Goal: Task Accomplishment & Management: Manage account settings

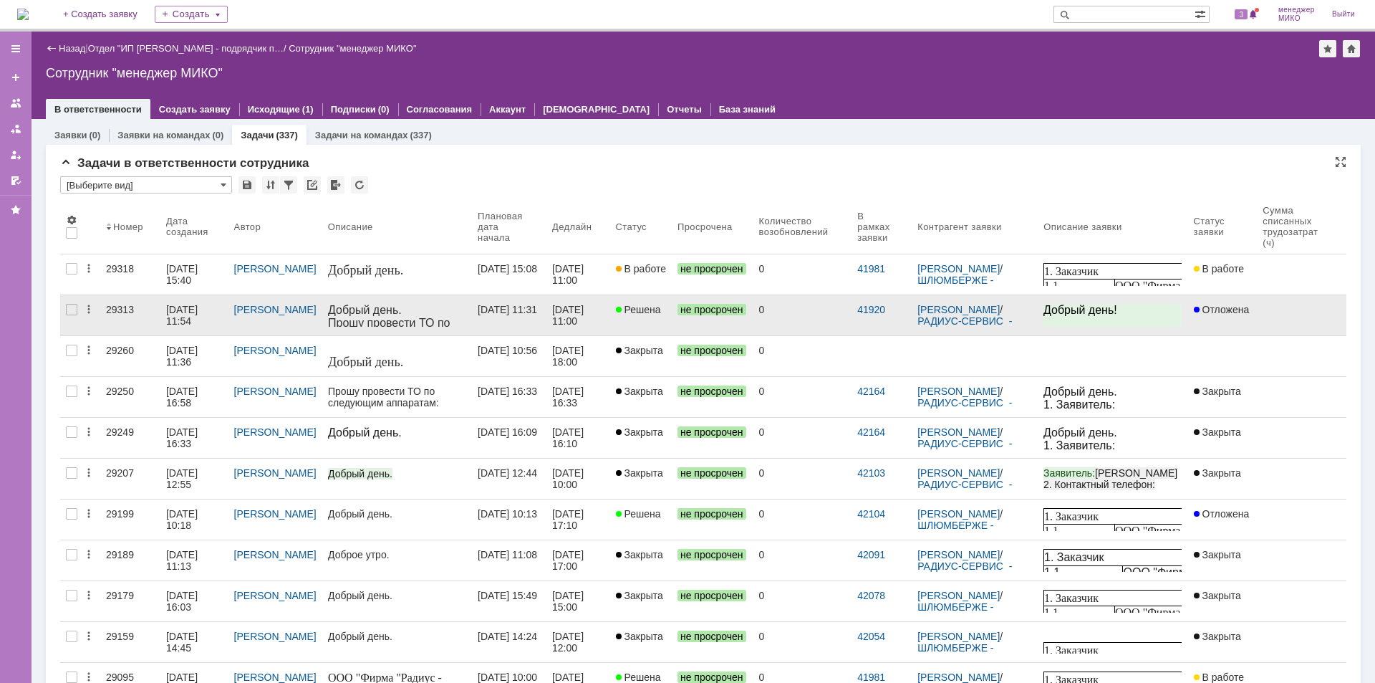
click at [106, 311] on div "29313" at bounding box center [130, 309] width 49 height 11
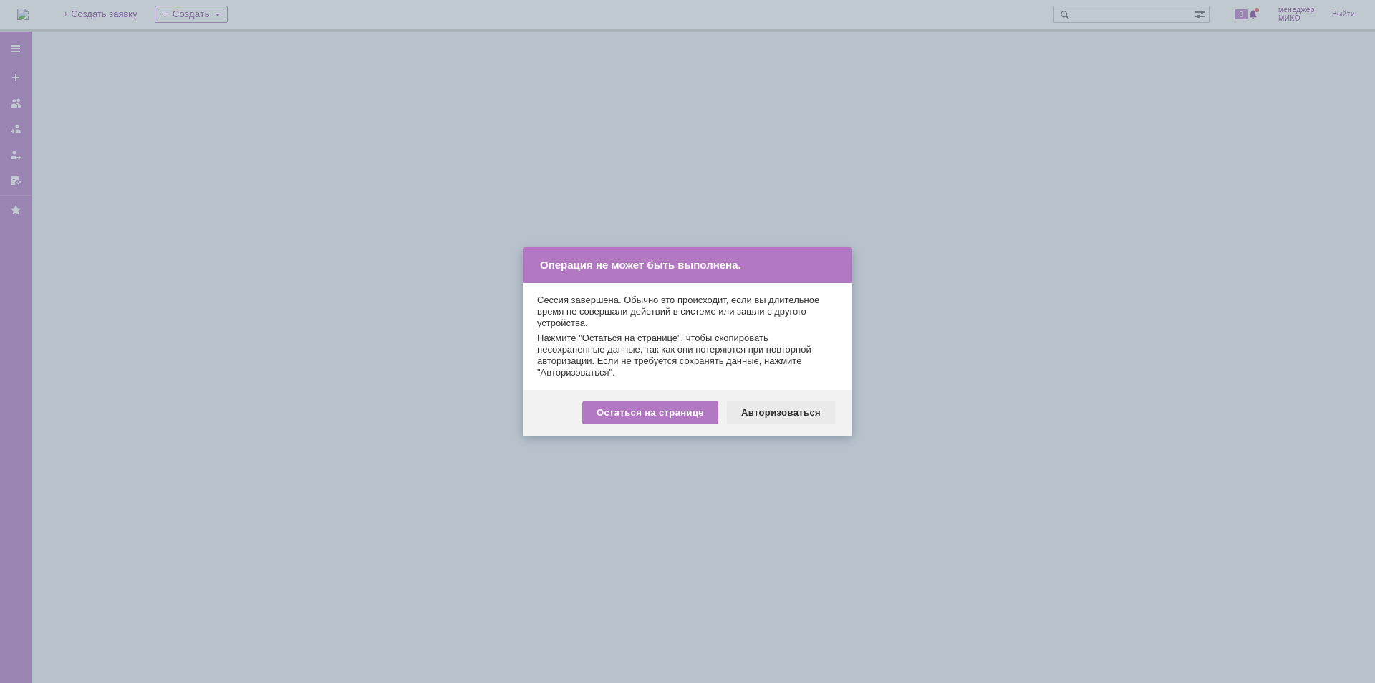
click at [790, 405] on div "Авторизоваться" at bounding box center [781, 412] width 108 height 23
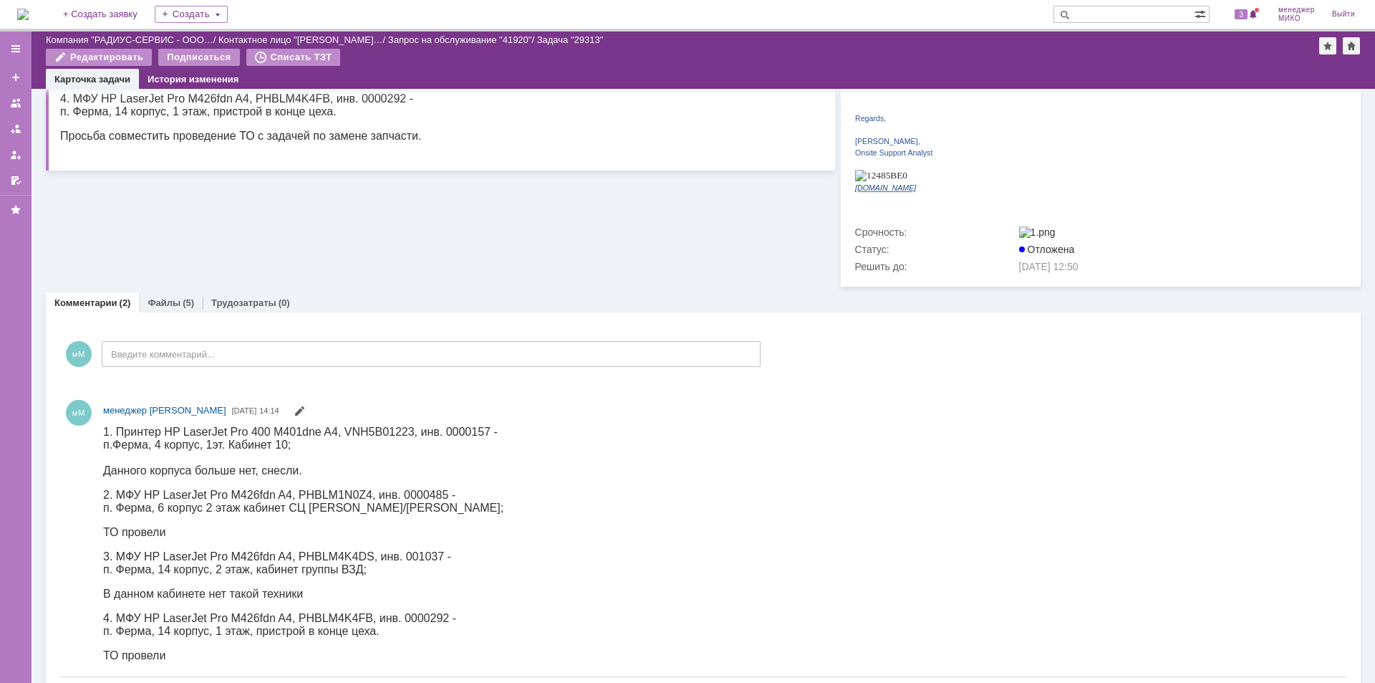
scroll to position [358, 0]
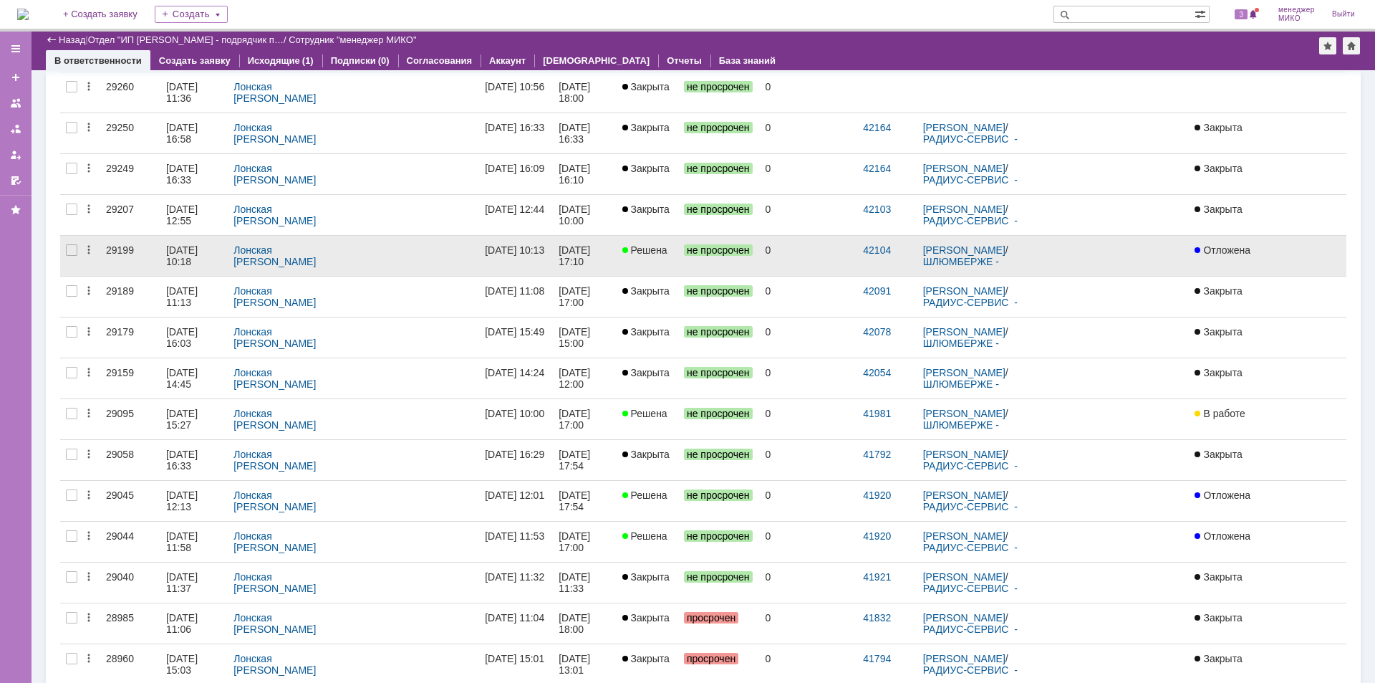
click at [119, 246] on div "29199" at bounding box center [130, 249] width 49 height 11
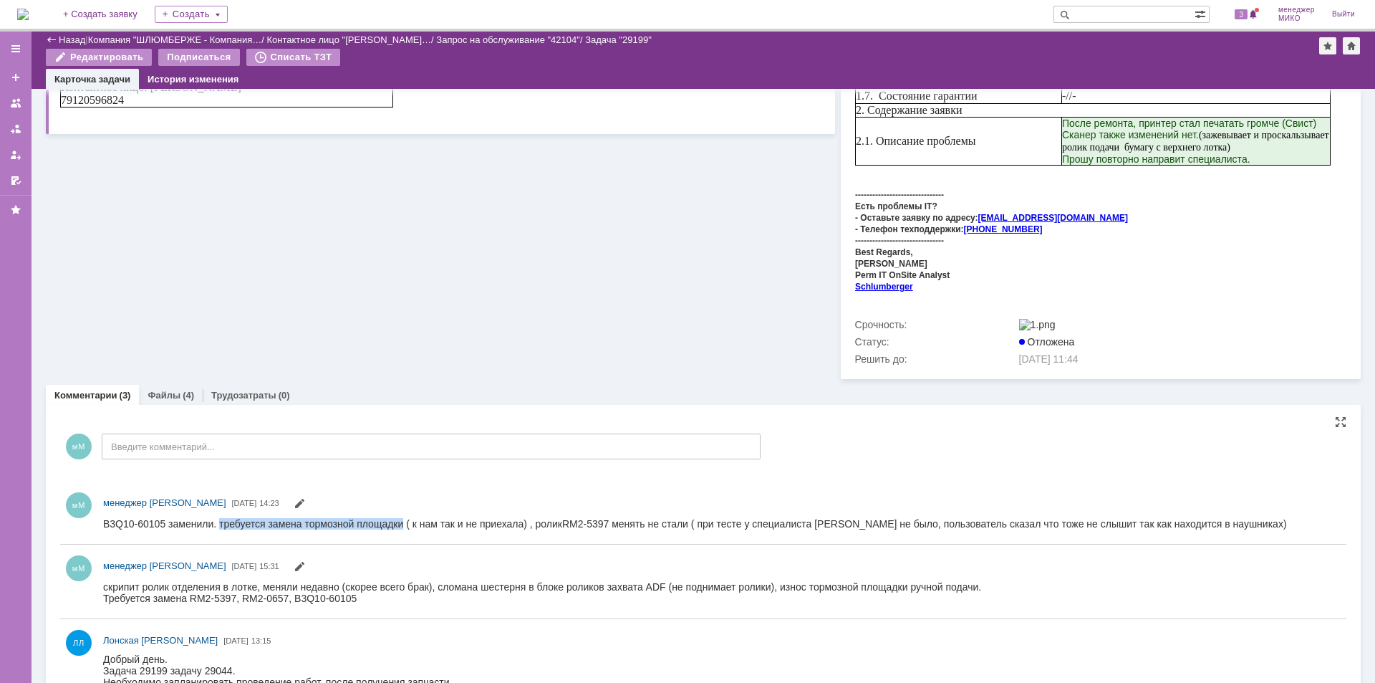
drag, startPoint x: 220, startPoint y: 521, endPoint x: 402, endPoint y: 522, distance: 181.9
click at [402, 522] on span "B3Q10-60105 заменили. т ребуется замена тормозной площадки ( к нам так и не при…" at bounding box center [695, 522] width 1184 height 11
click at [156, 385] on div "Файлы (4)" at bounding box center [171, 395] width 64 height 21
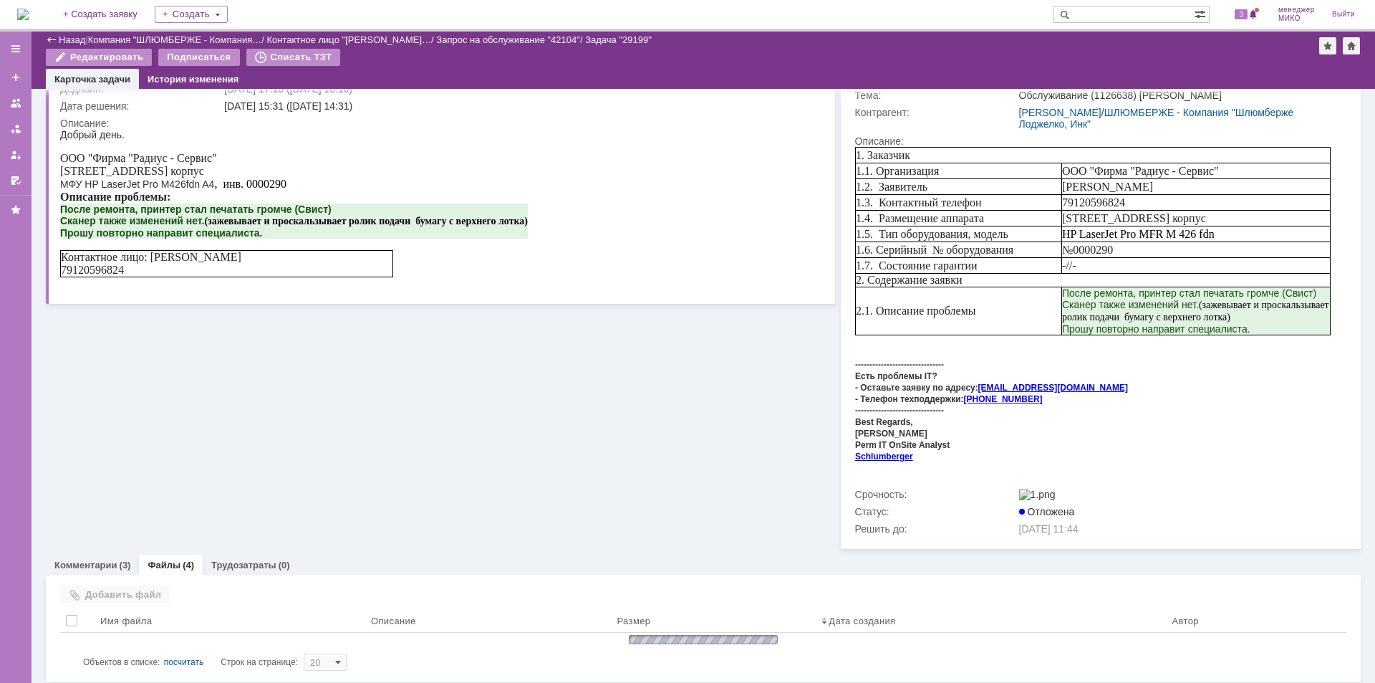
scroll to position [248, 0]
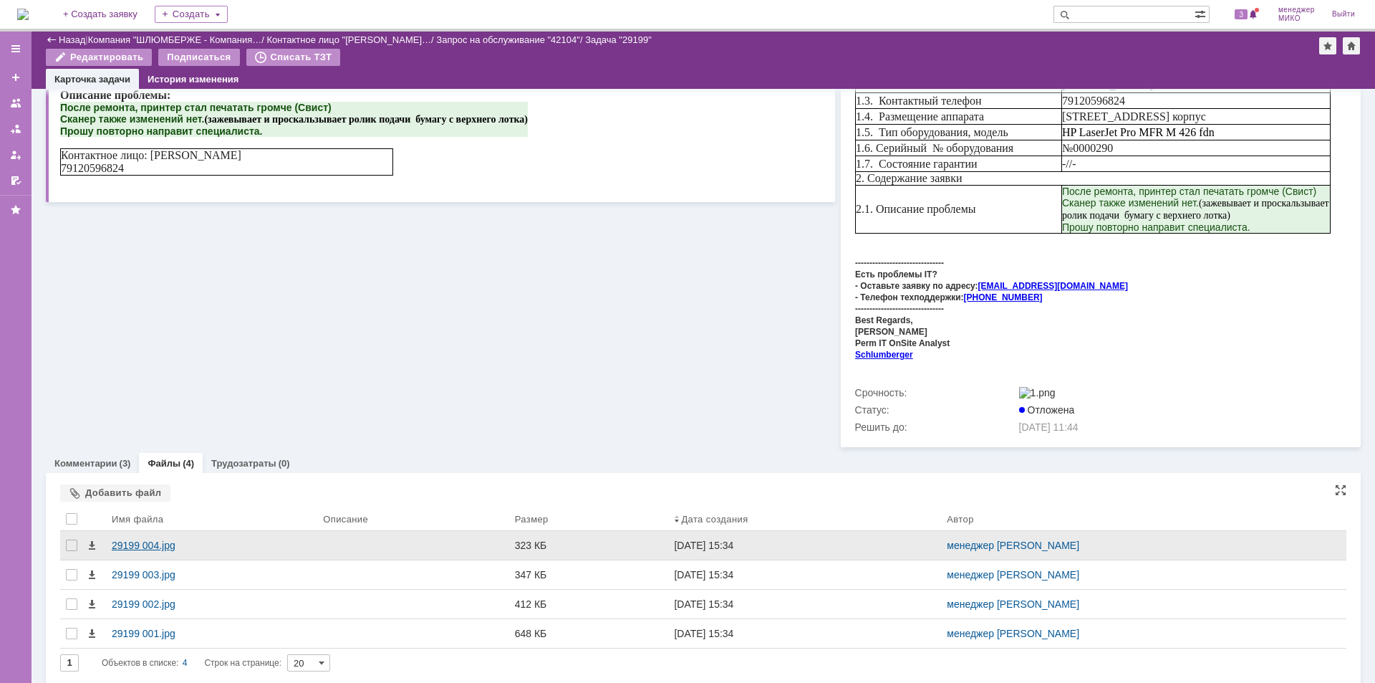
click at [139, 533] on div "29199 004.jpg" at bounding box center [211, 545] width 211 height 29
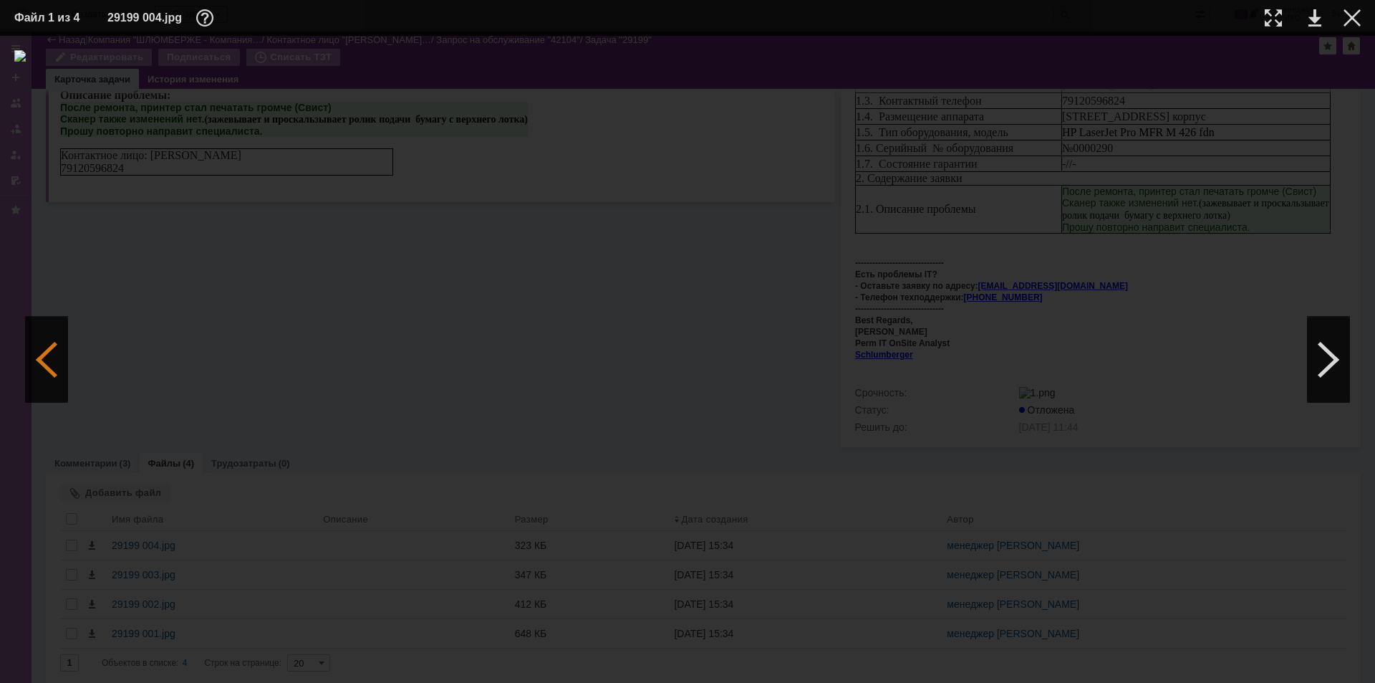
click at [27, 354] on div at bounding box center [46, 360] width 43 height 86
click at [49, 358] on div at bounding box center [46, 360] width 43 height 86
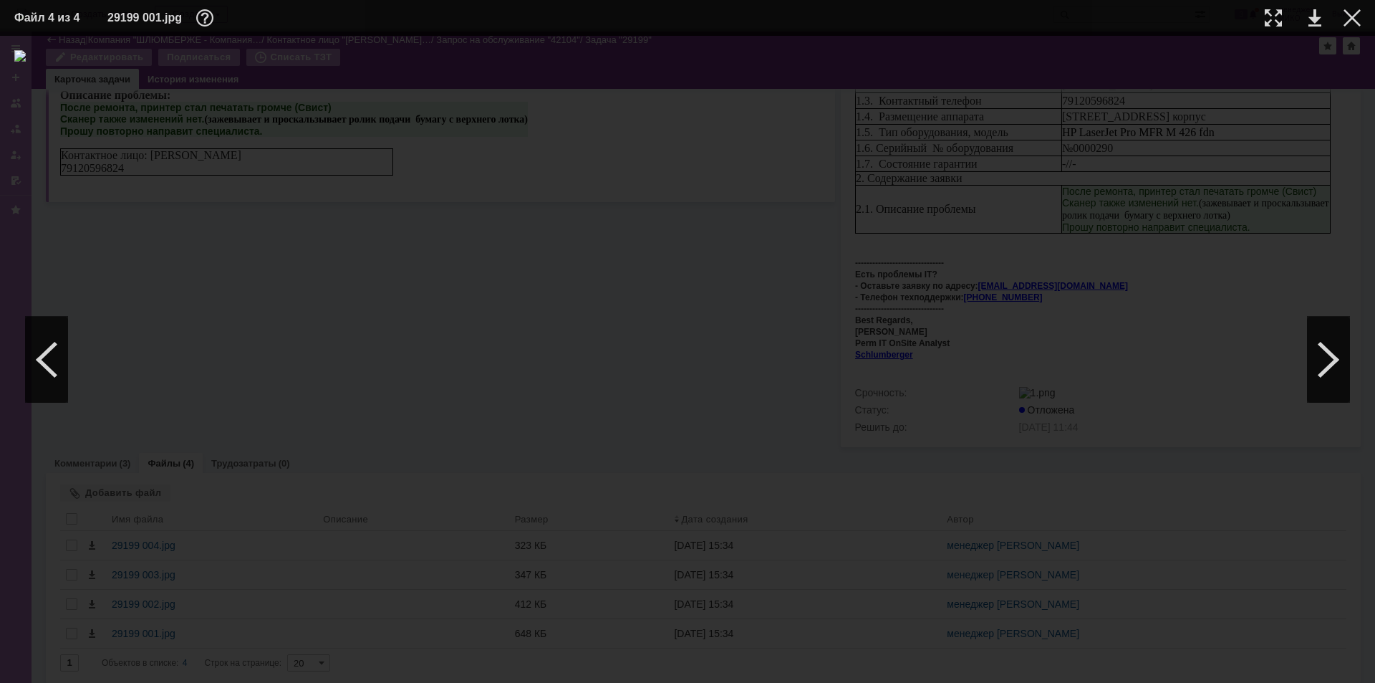
click at [1361, 19] on table "Файл 4 из 4 29199 001.jpg" at bounding box center [687, 18] width 1375 height 36
click at [1350, 21] on div at bounding box center [1352, 17] width 17 height 17
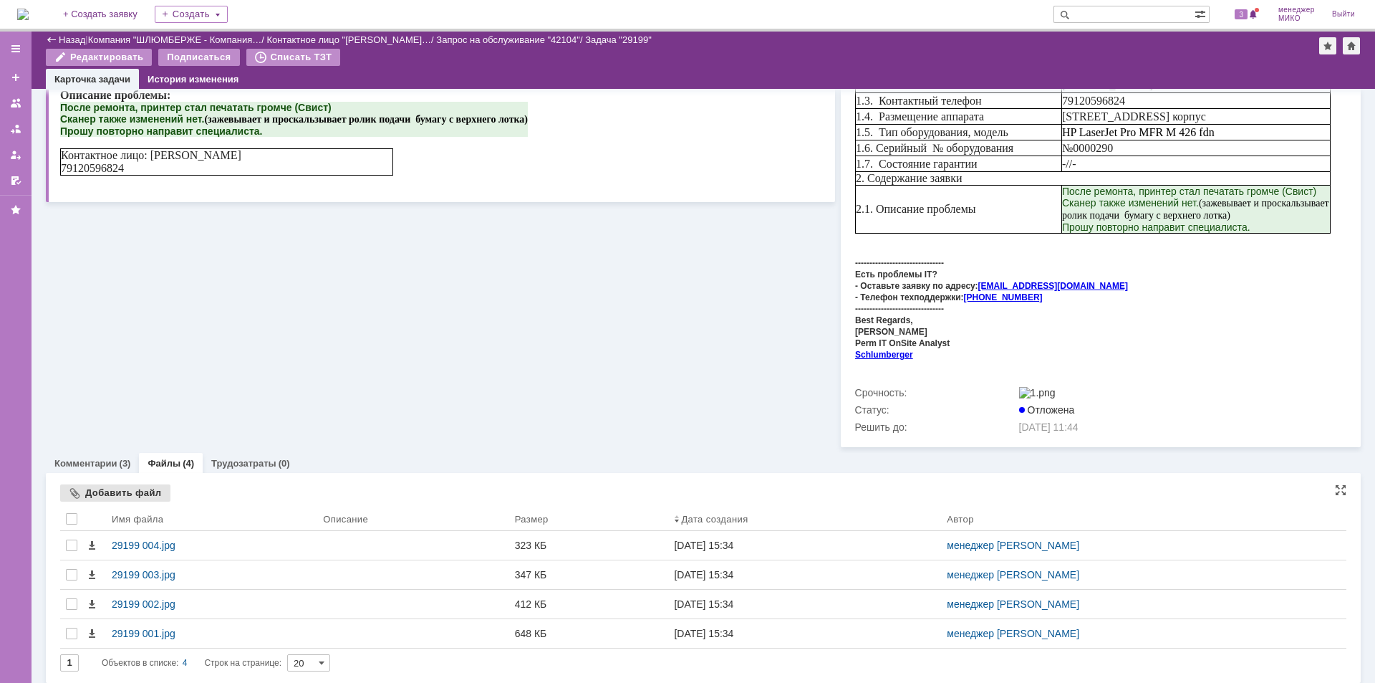
click at [101, 484] on div "Добавить файл" at bounding box center [115, 492] width 110 height 17
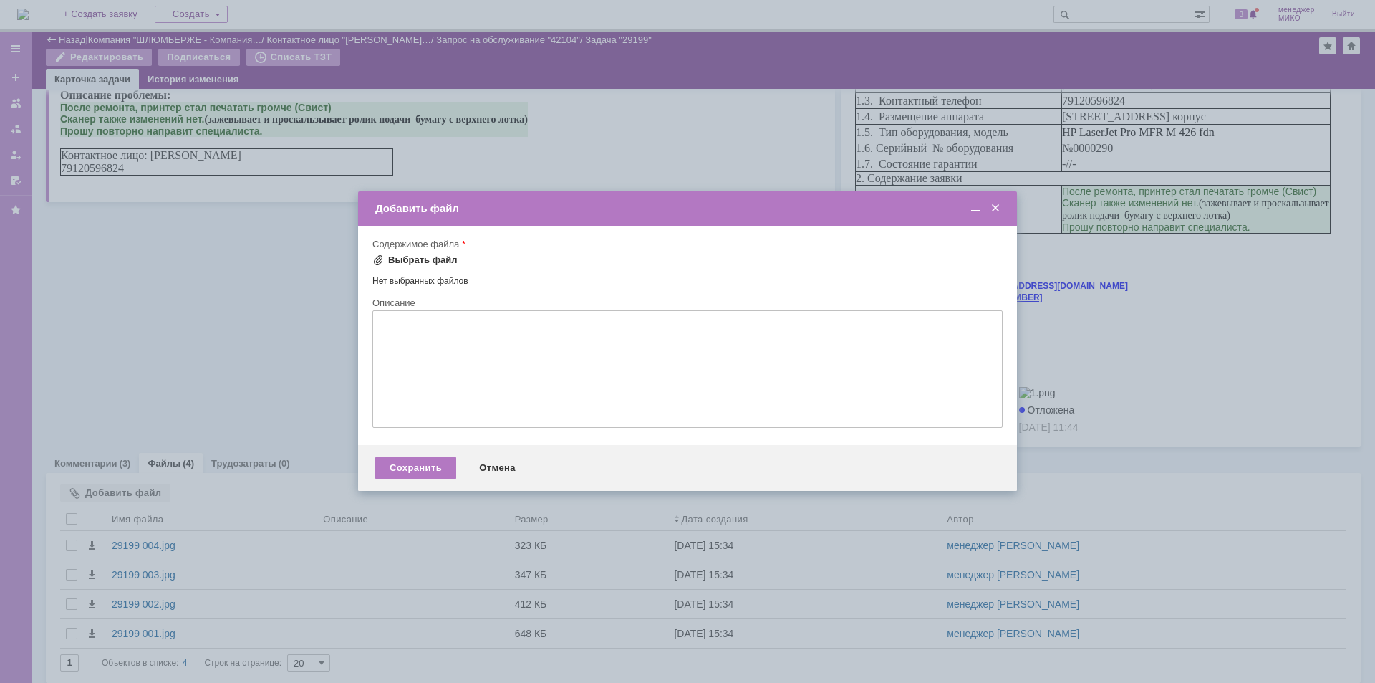
click at [402, 260] on div "Выбрать файл" at bounding box center [422, 259] width 69 height 11
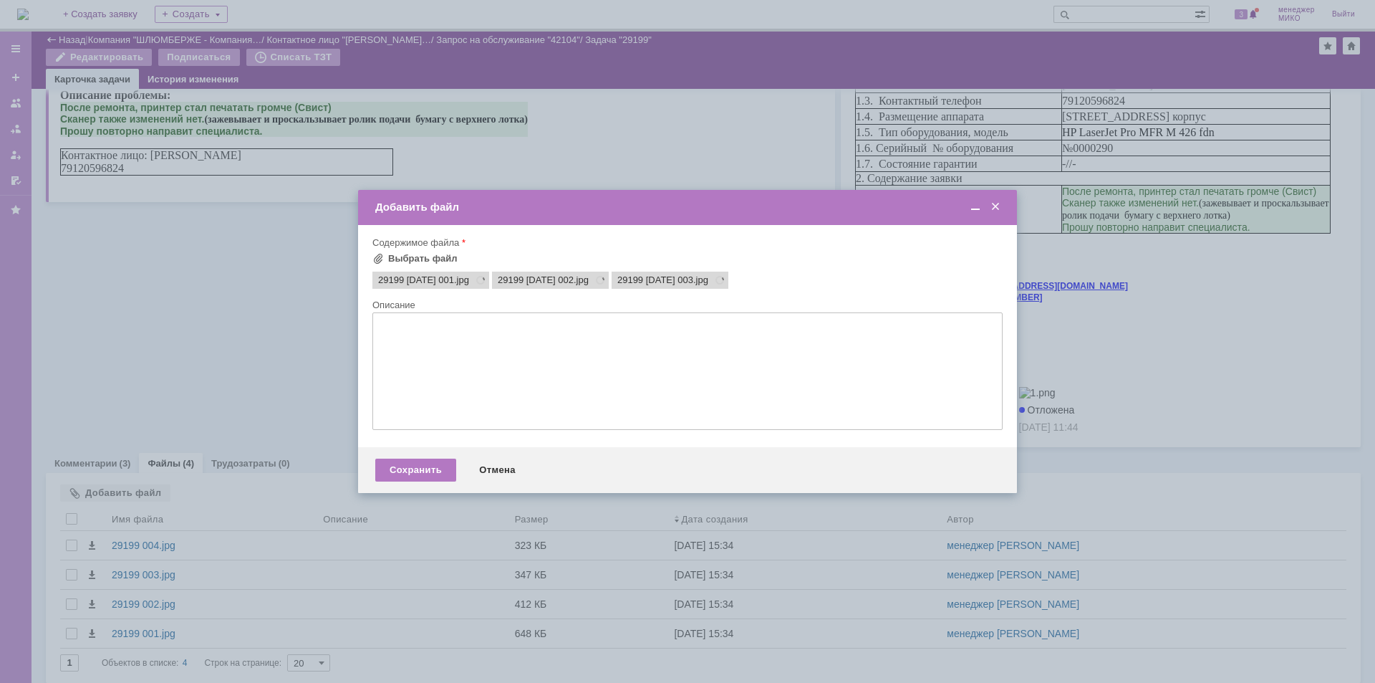
scroll to position [0, 0]
click at [417, 471] on div "Сохранить" at bounding box center [415, 469] width 81 height 23
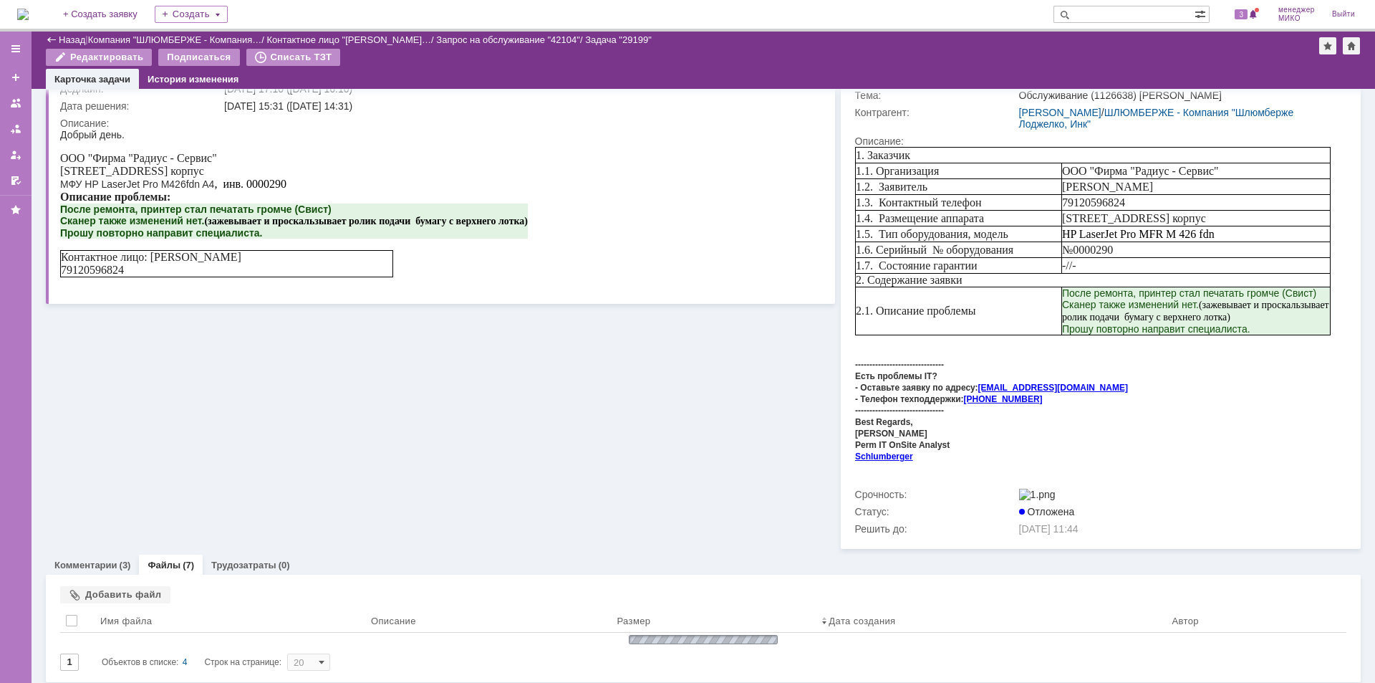
scroll to position [248, 0]
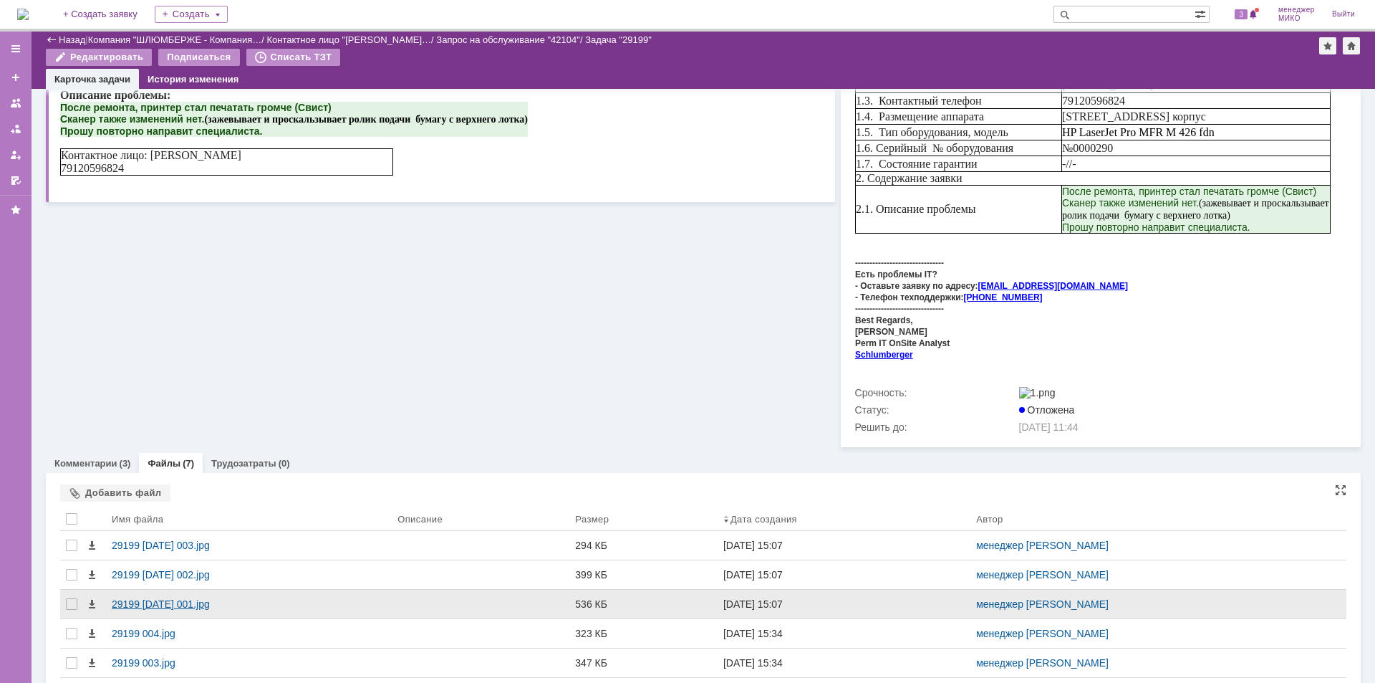
click at [143, 598] on div "29199 15.10.25 001.jpg" at bounding box center [249, 603] width 274 height 11
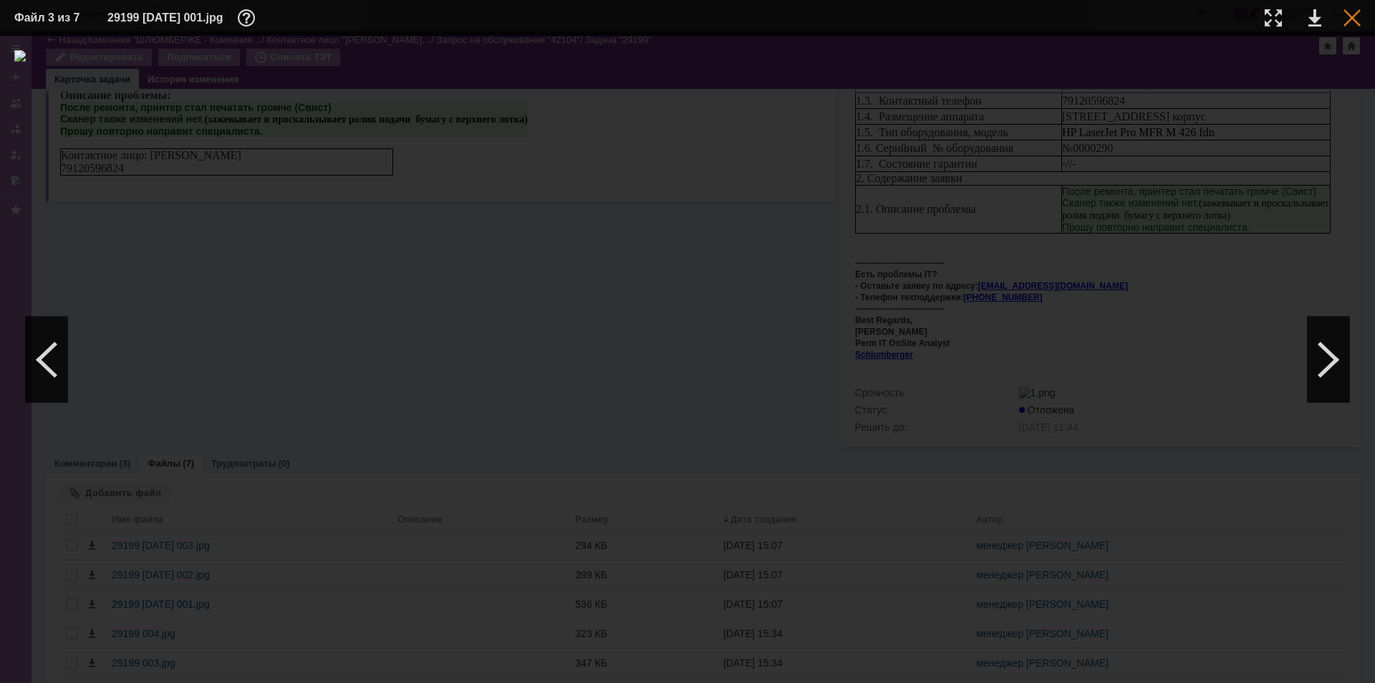
click at [1352, 20] on div at bounding box center [1352, 17] width 17 height 17
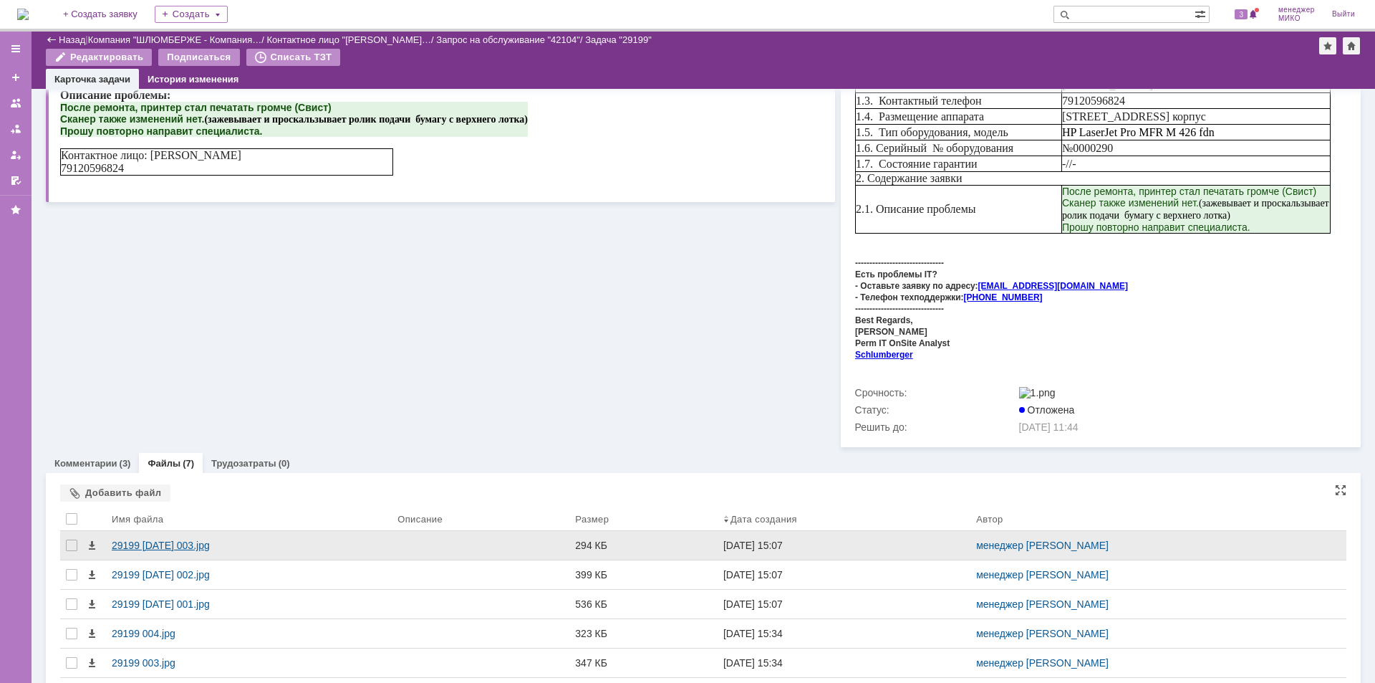
click at [177, 539] on div "29199 15.10.25 003.jpg" at bounding box center [249, 544] width 274 height 11
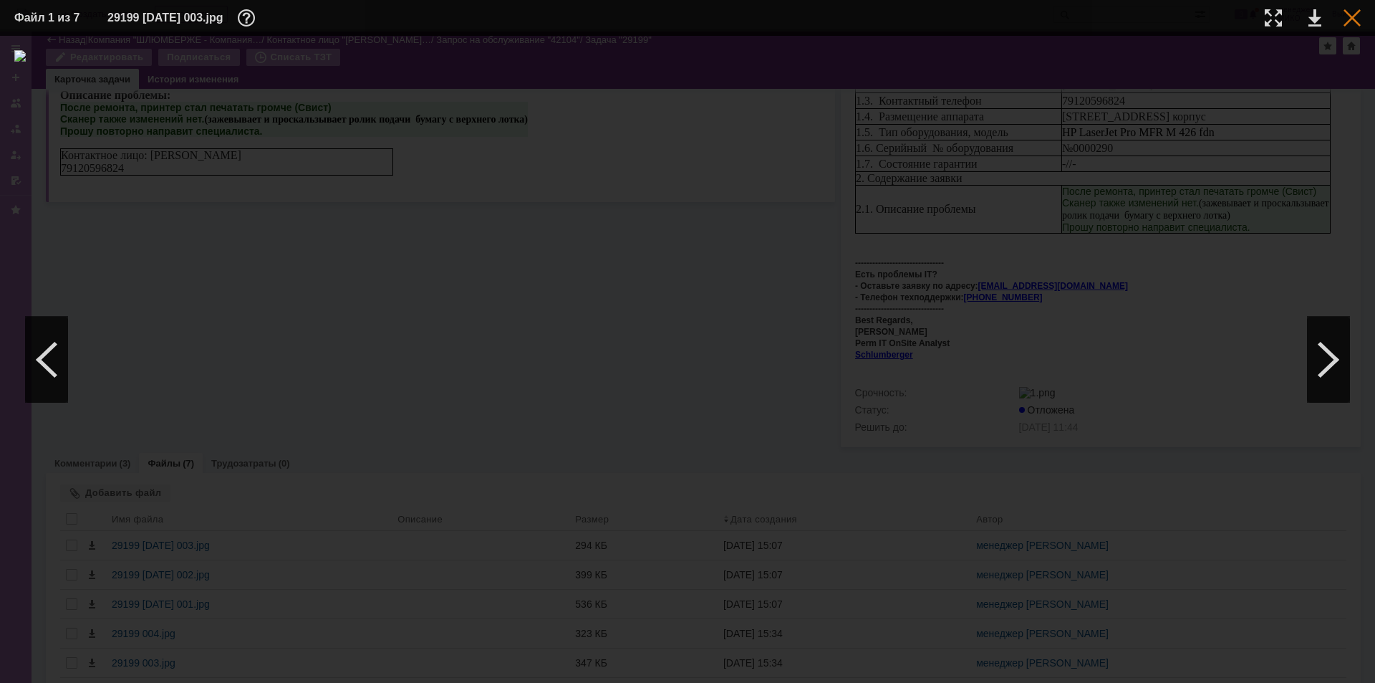
click at [1351, 17] on div at bounding box center [1352, 17] width 17 height 17
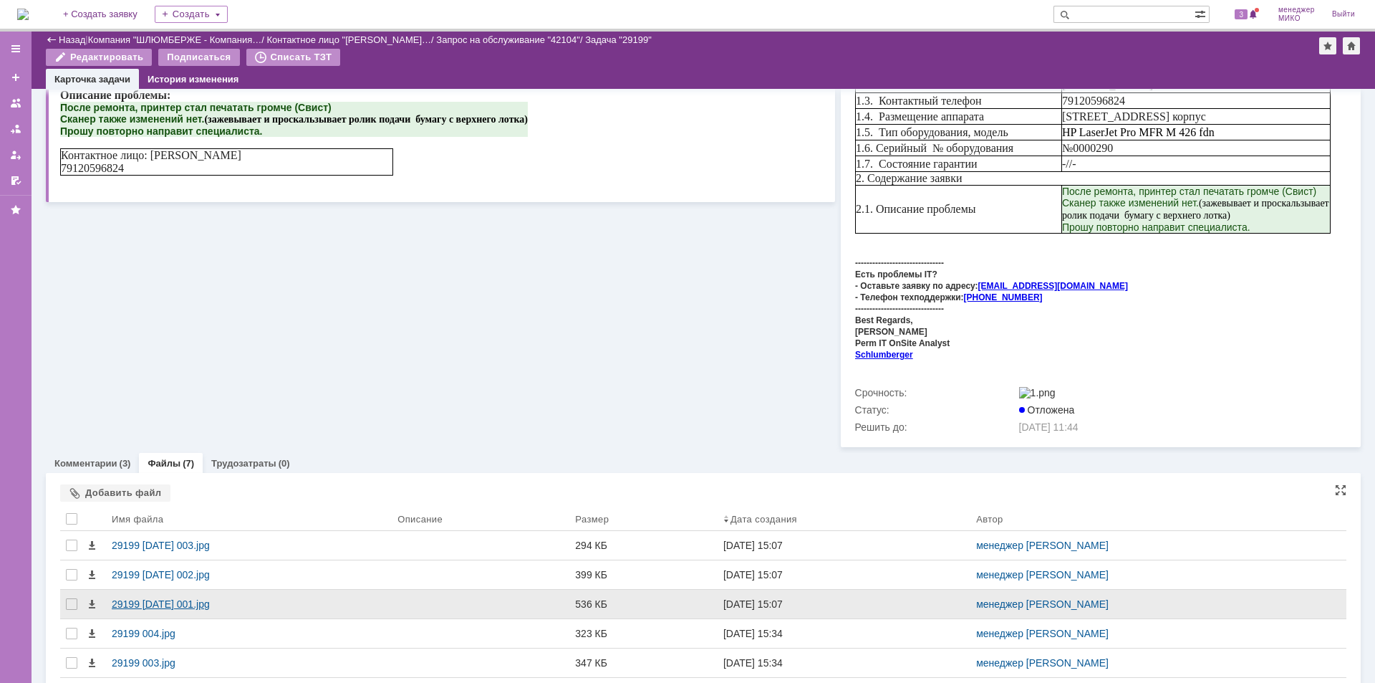
click at [195, 599] on div "29199 15.10.25 001.jpg" at bounding box center [249, 603] width 274 height 11
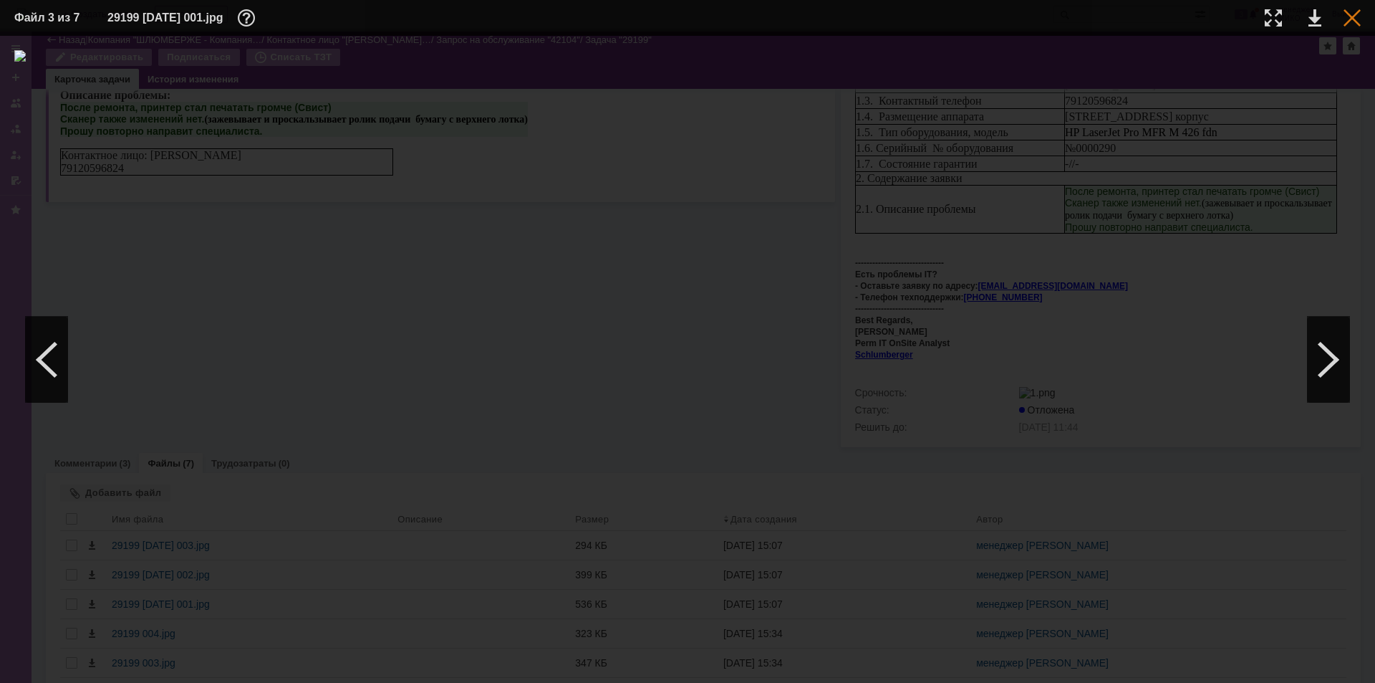
click at [1350, 14] on div at bounding box center [1352, 17] width 17 height 17
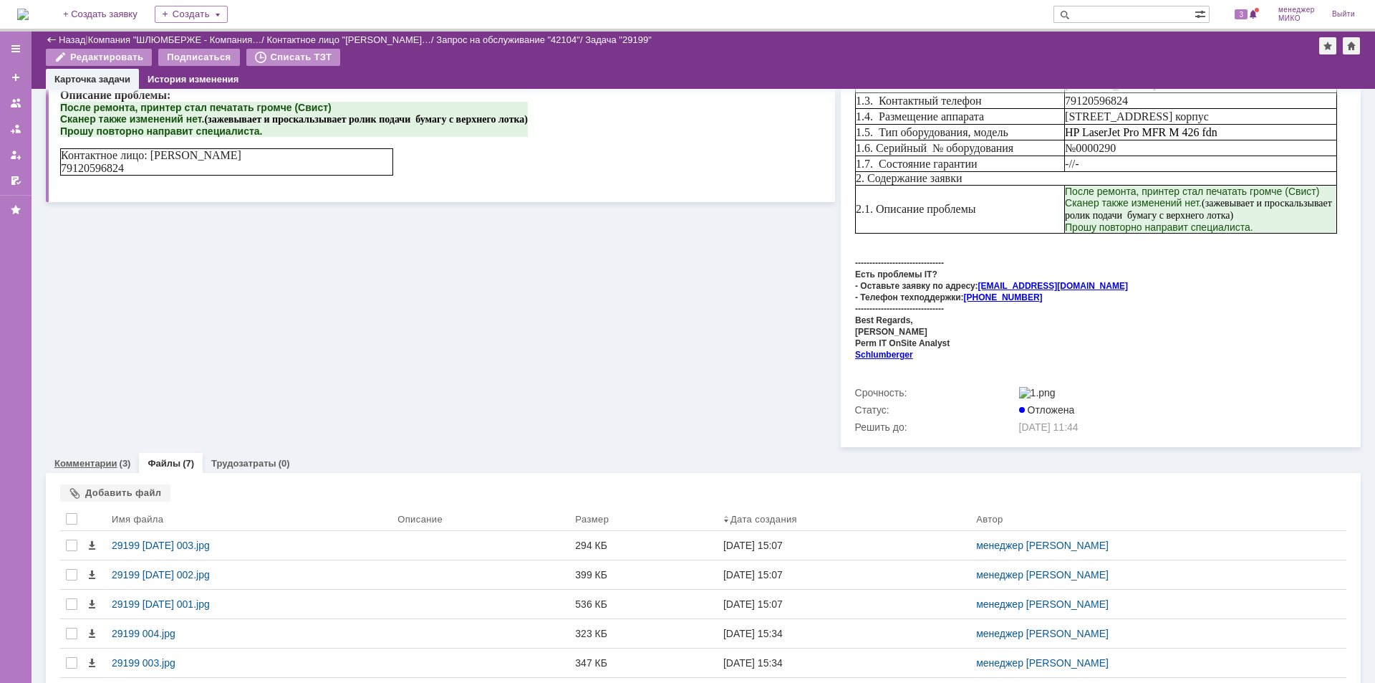
click at [110, 458] on link "Комментарии" at bounding box center [85, 463] width 63 height 11
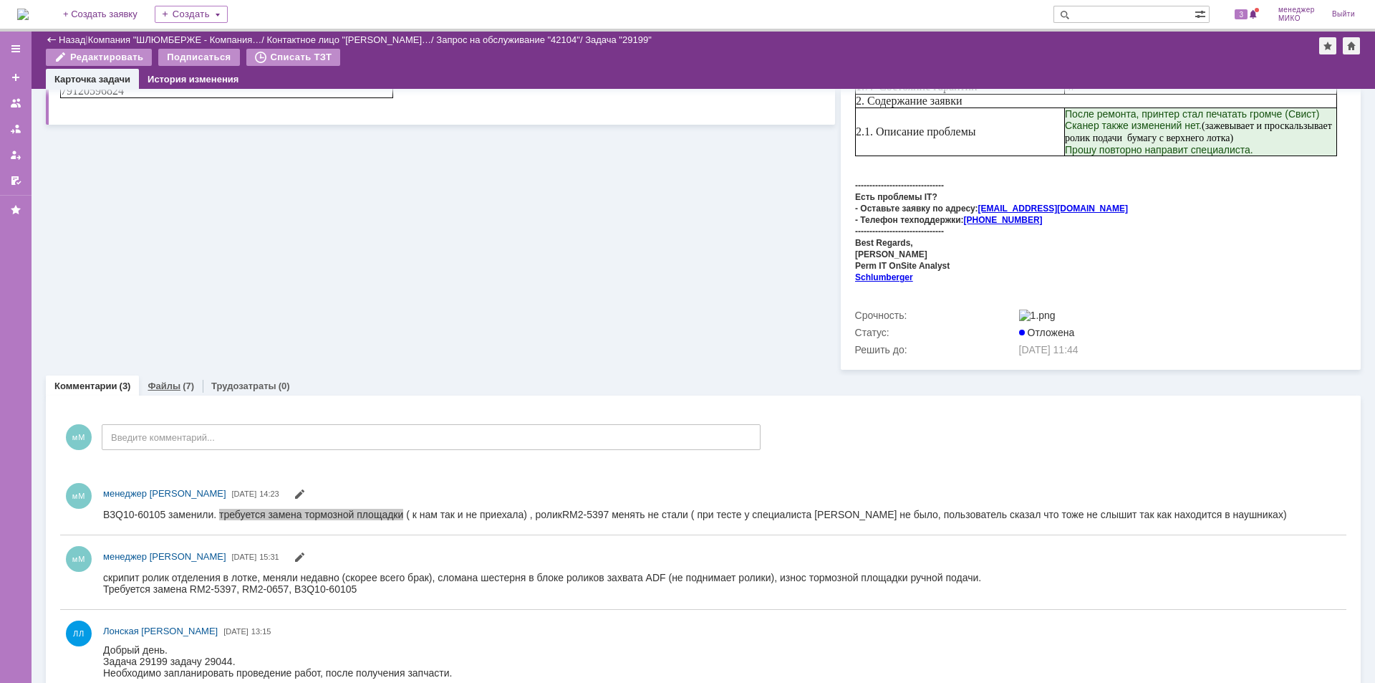
scroll to position [347, 0]
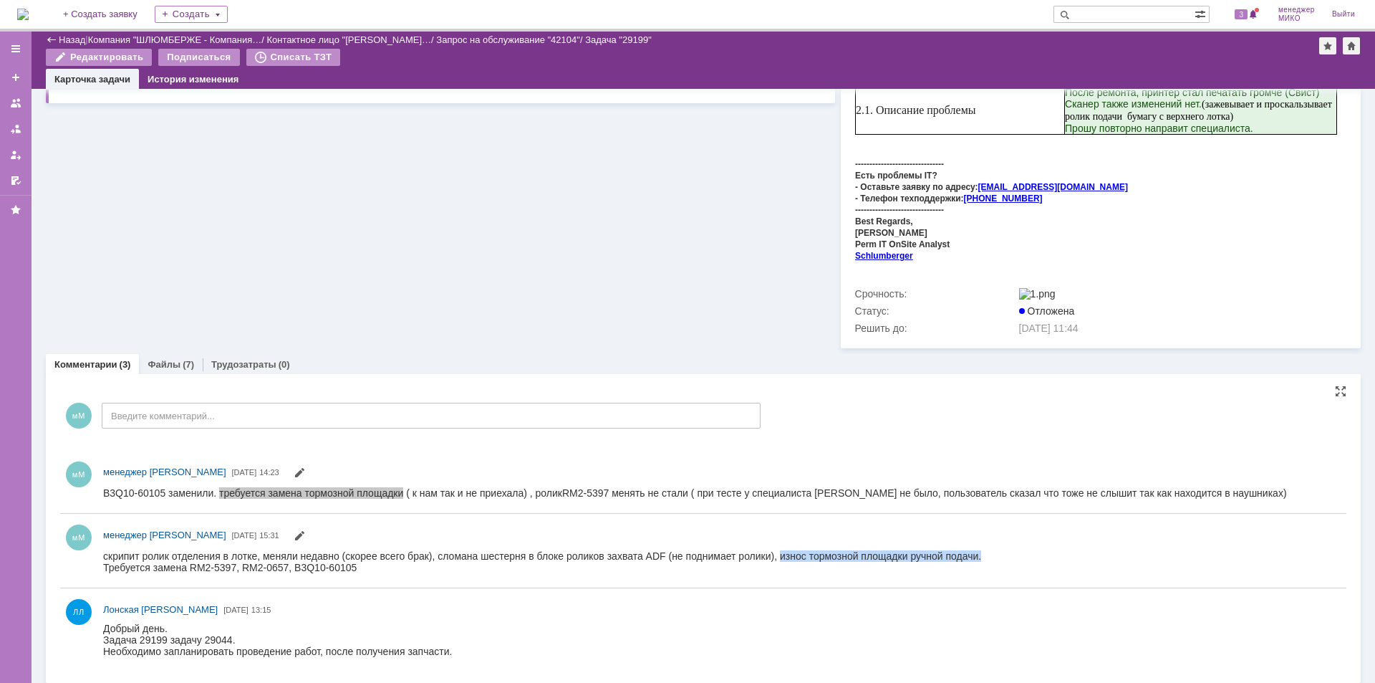
drag, startPoint x: 780, startPoint y: 555, endPoint x: 981, endPoint y: 558, distance: 200.6
click at [981, 558] on div "скрипит ролик отделения в лотке, меняли недавно (скорее всего брак), сломана ше…" at bounding box center [542, 554] width 878 height 11
click at [294, 532] on span at bounding box center [299, 537] width 11 height 11
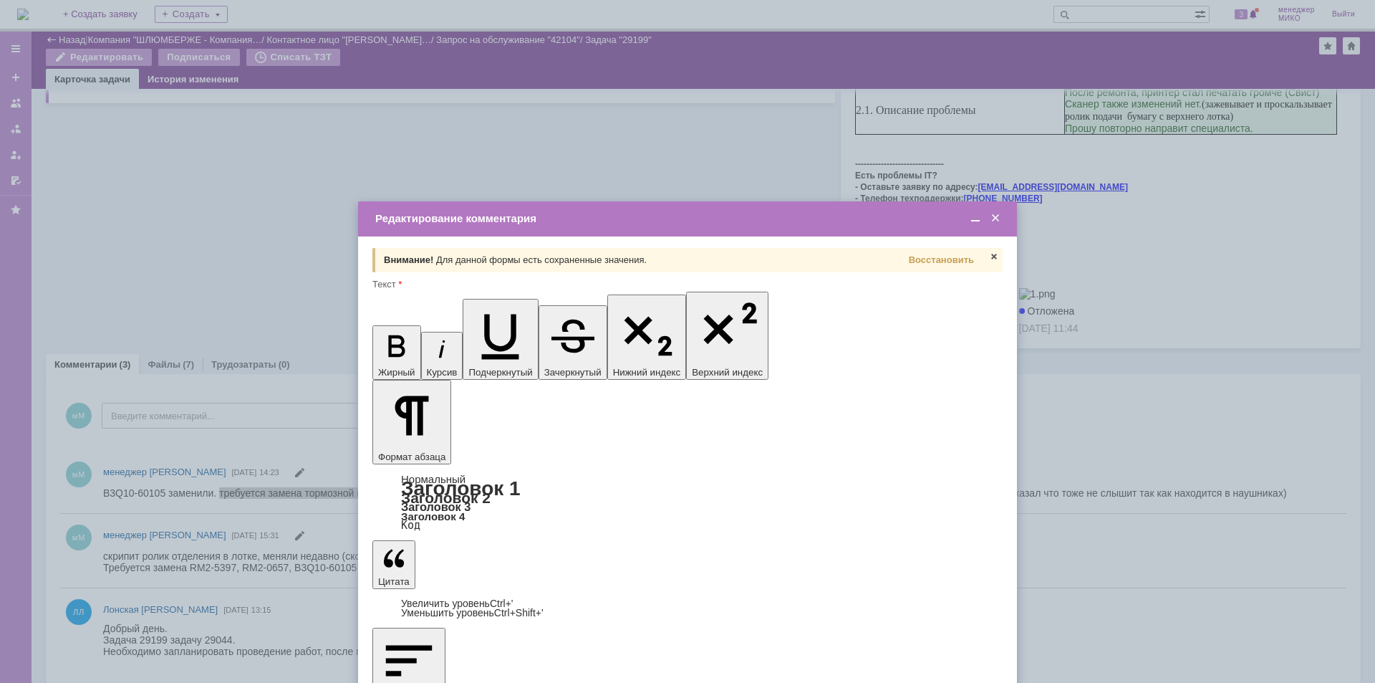
scroll to position [0, 0]
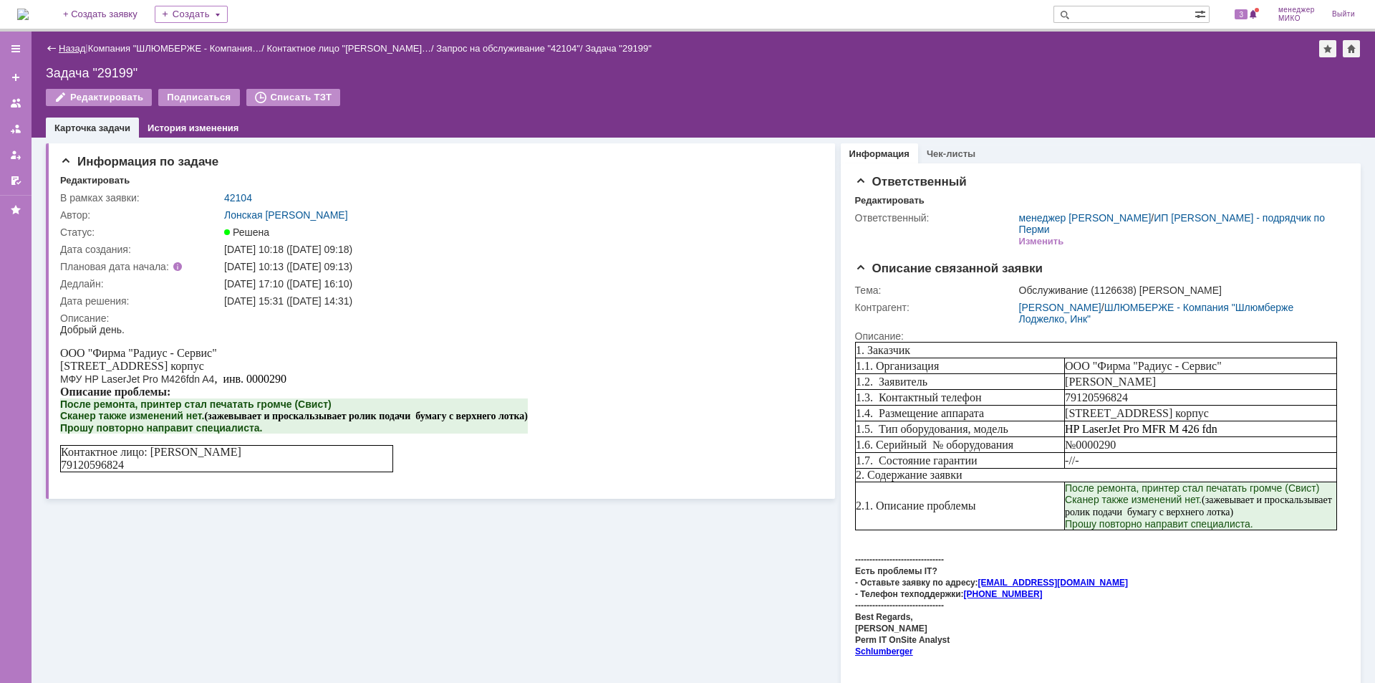
click at [64, 47] on link "Назад" at bounding box center [72, 48] width 27 height 11
